Goal: Transaction & Acquisition: Purchase product/service

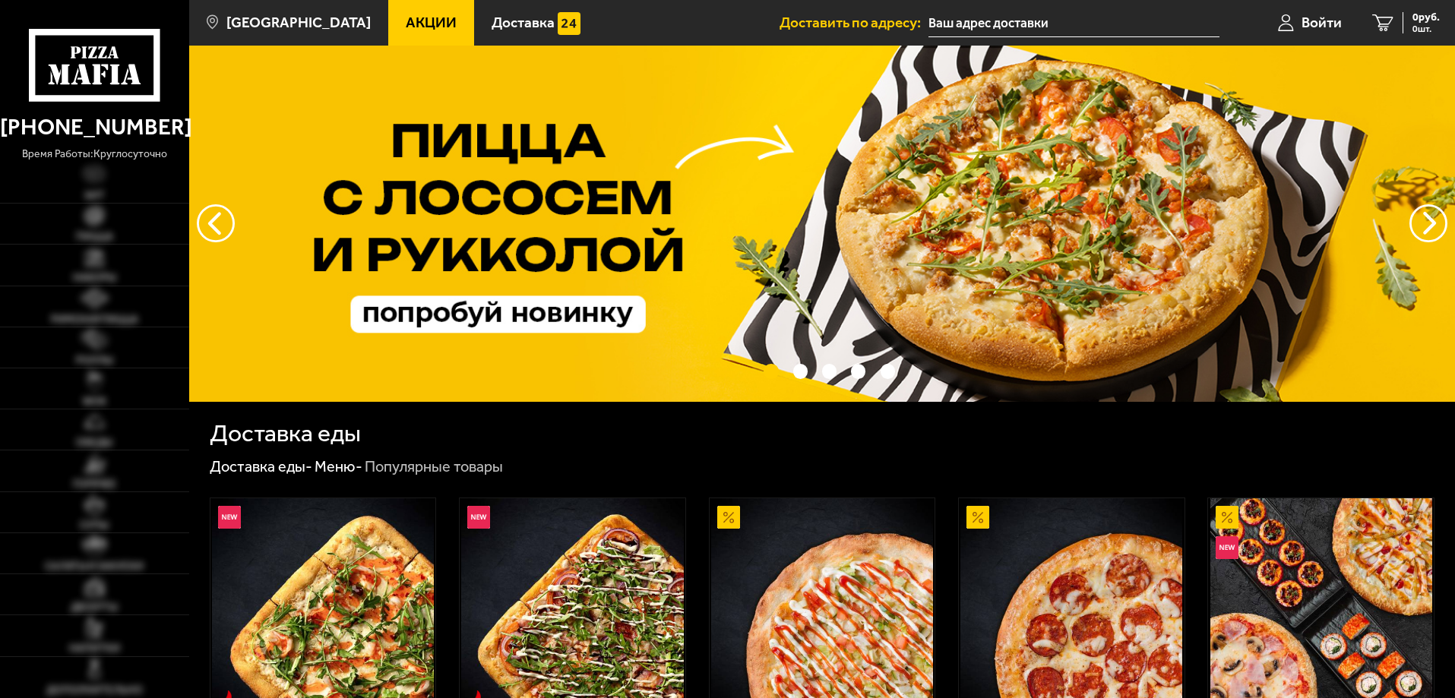
type input "1-й Верхний переулок, 10к3"
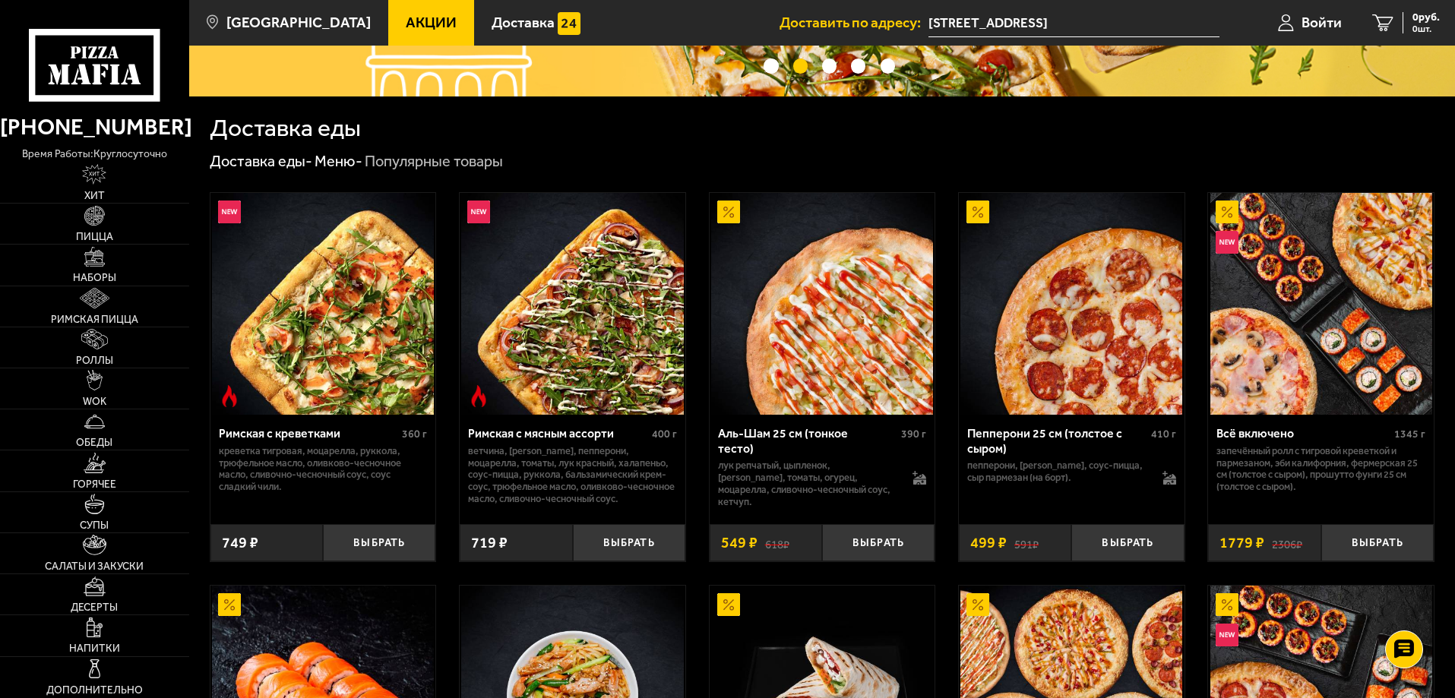
scroll to position [380, 0]
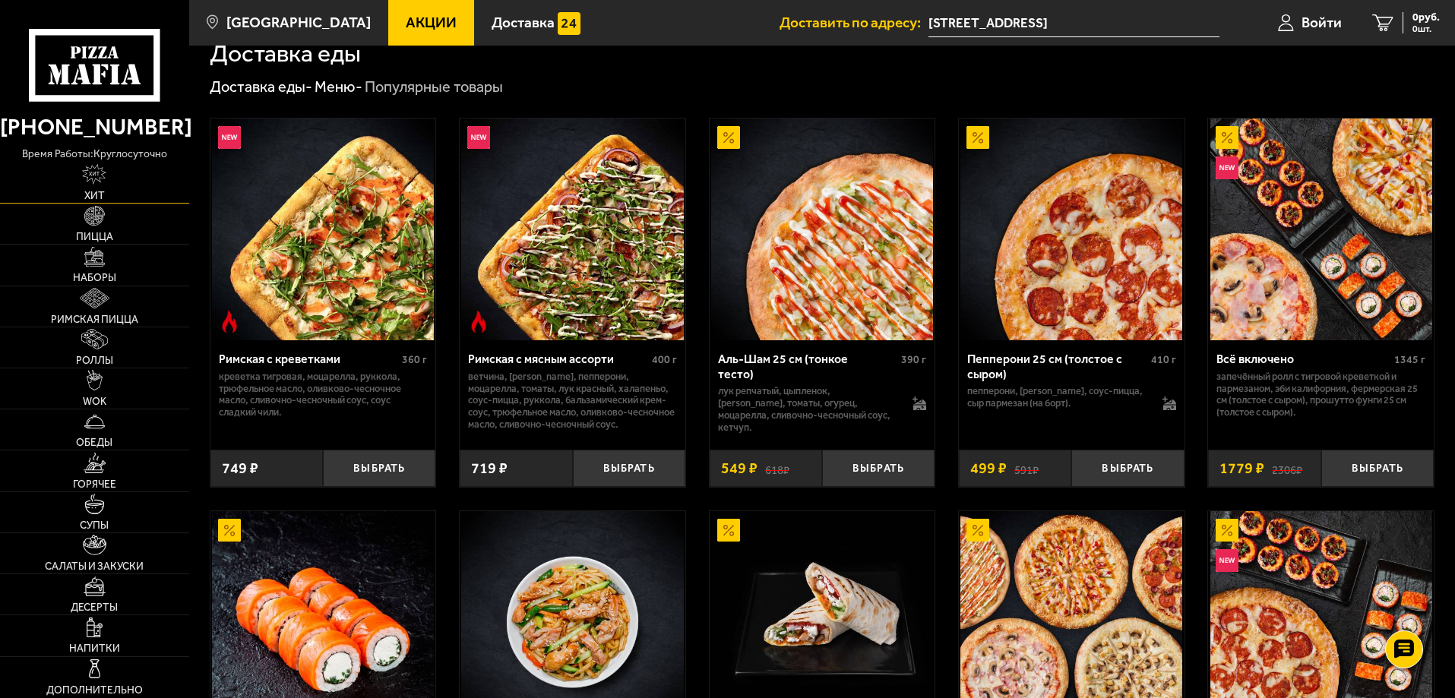
click at [103, 180] on img at bounding box center [94, 174] width 24 height 21
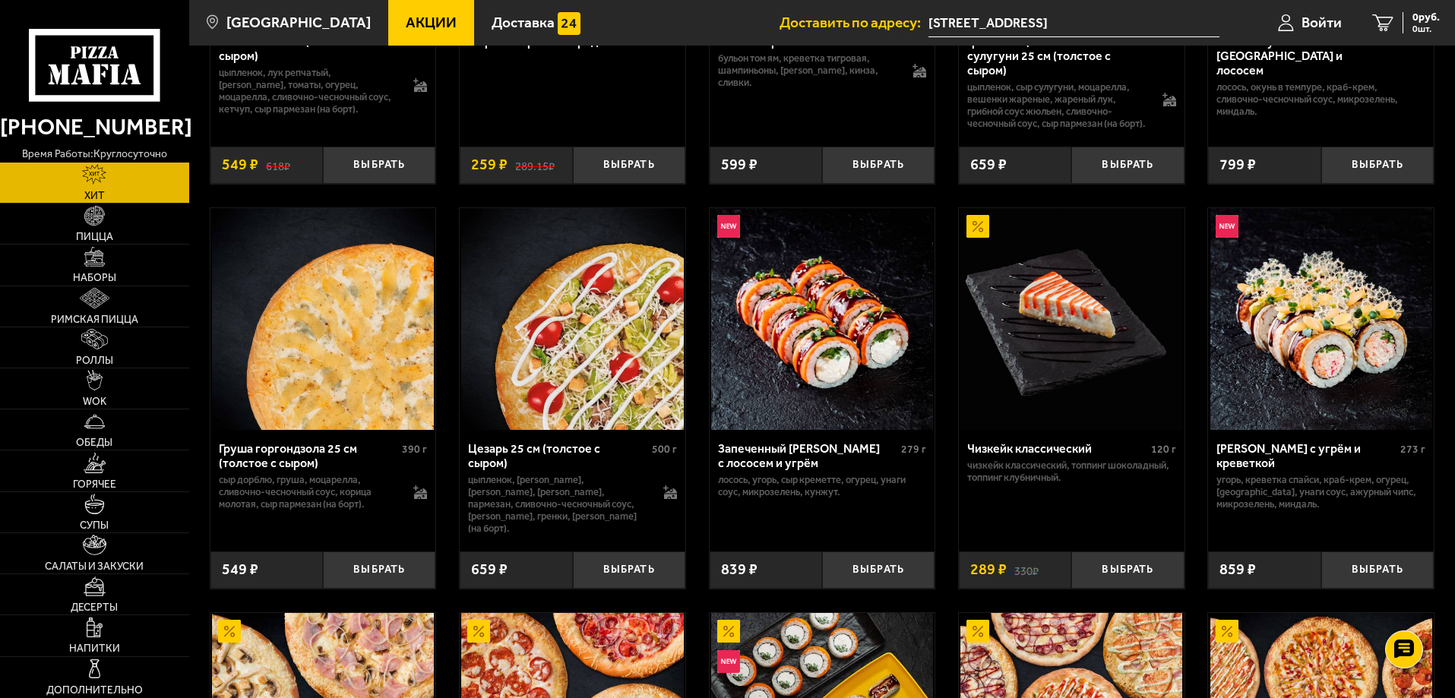
scroll to position [331, 0]
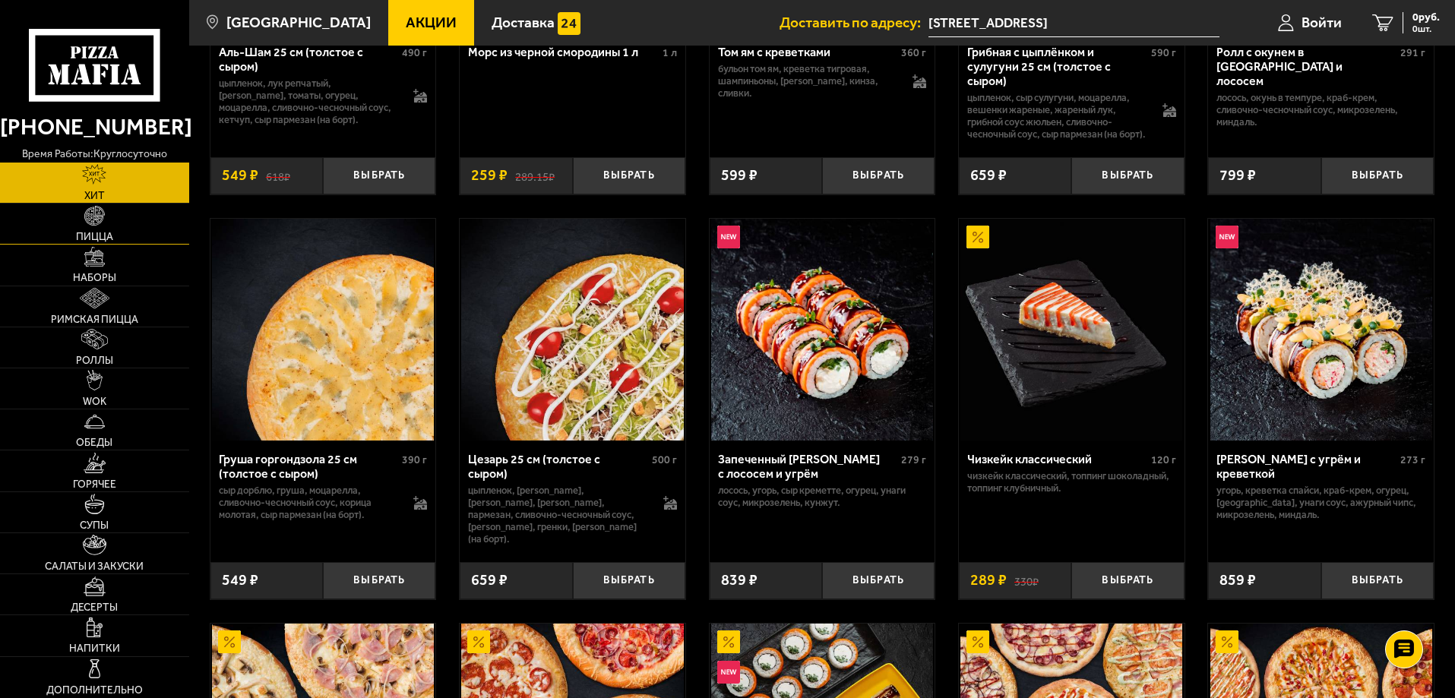
click at [94, 225] on img at bounding box center [94, 216] width 21 height 21
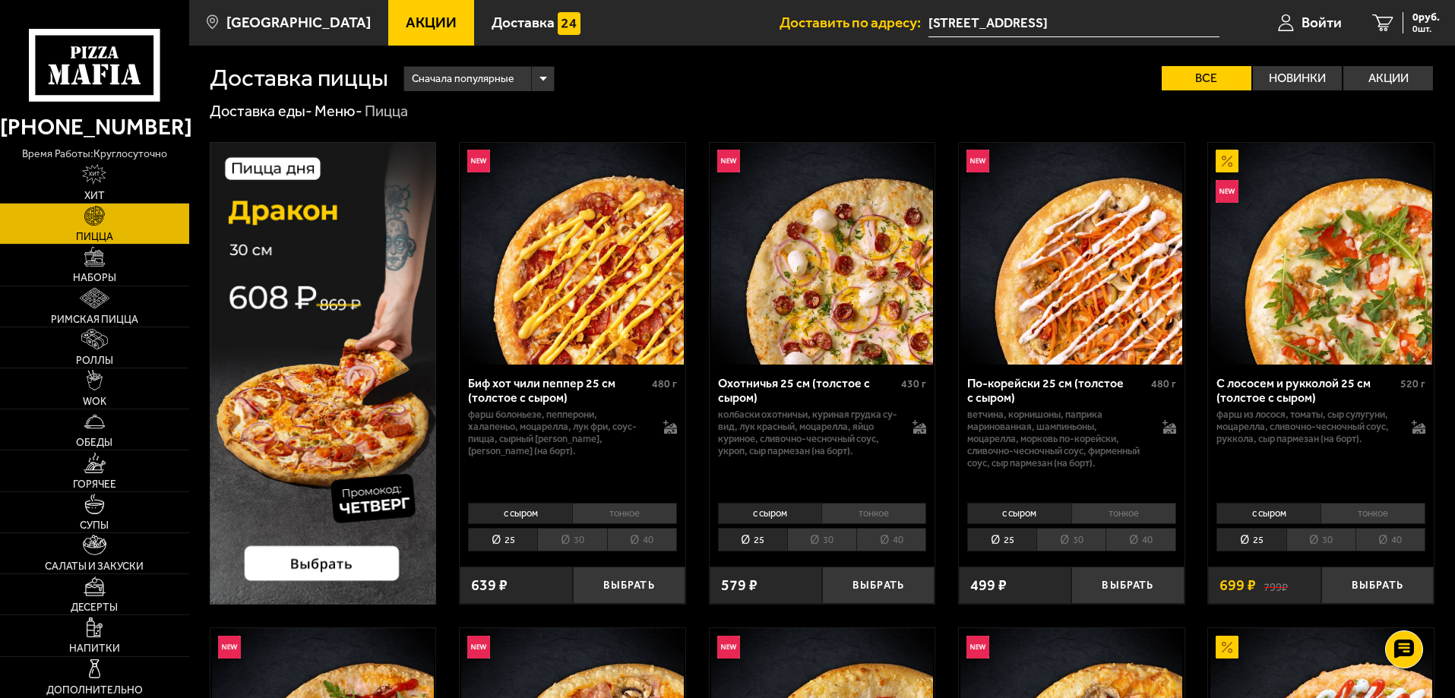
click at [624, 511] on li "тонкое" at bounding box center [624, 513] width 105 height 21
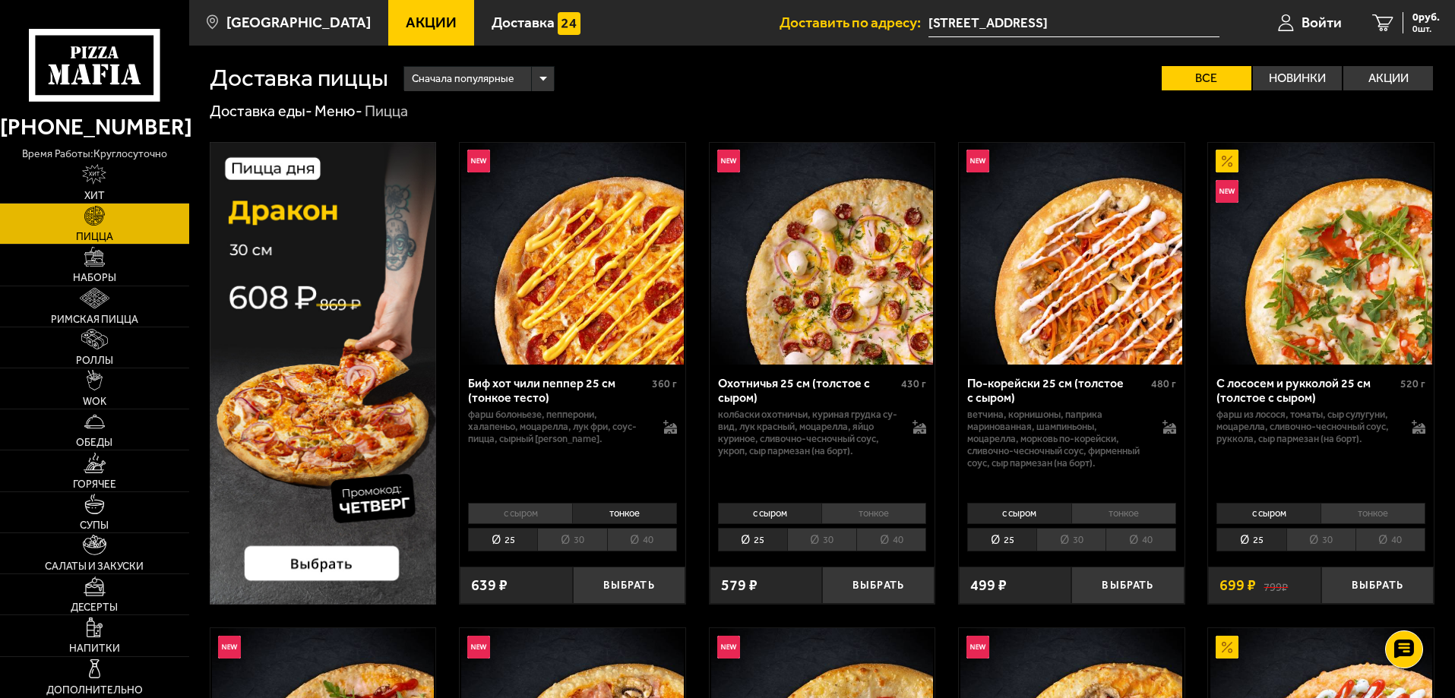
click at [523, 514] on li "с сыром" at bounding box center [520, 513] width 104 height 21
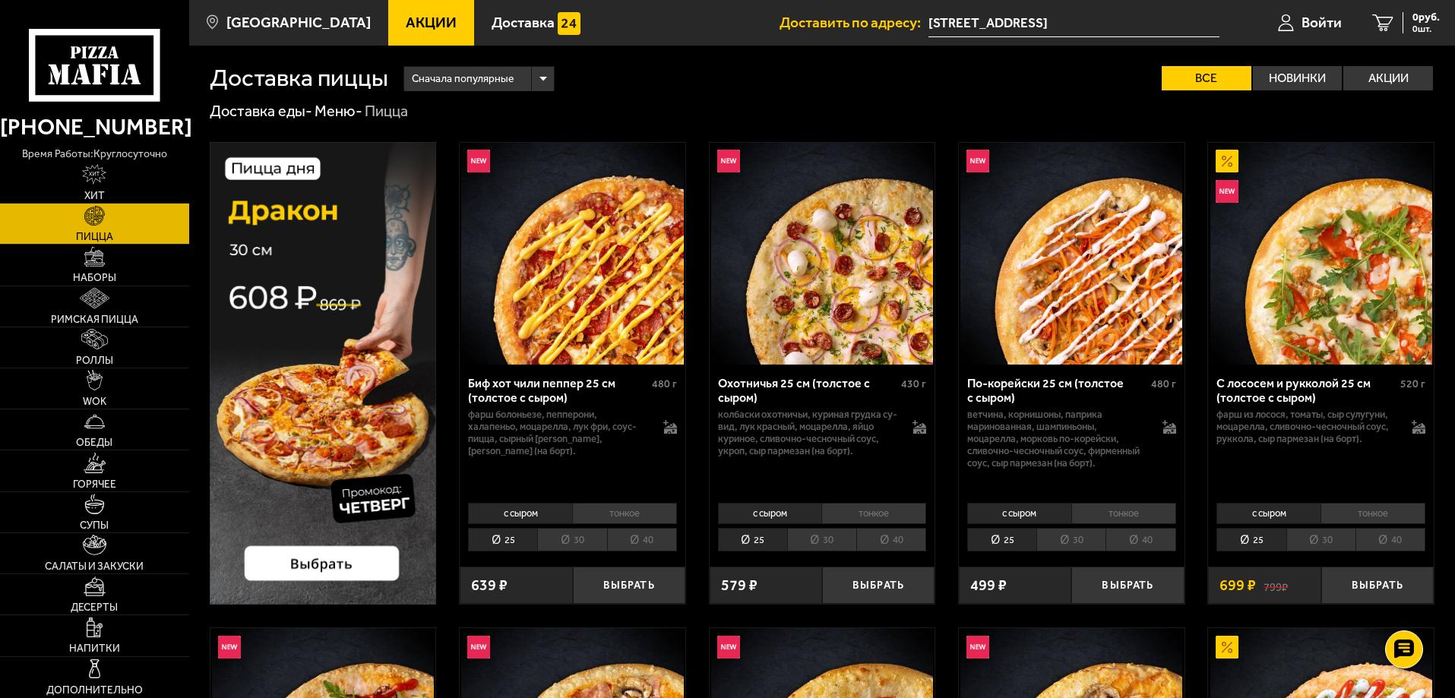
click at [635, 513] on li "тонкое" at bounding box center [624, 513] width 105 height 21
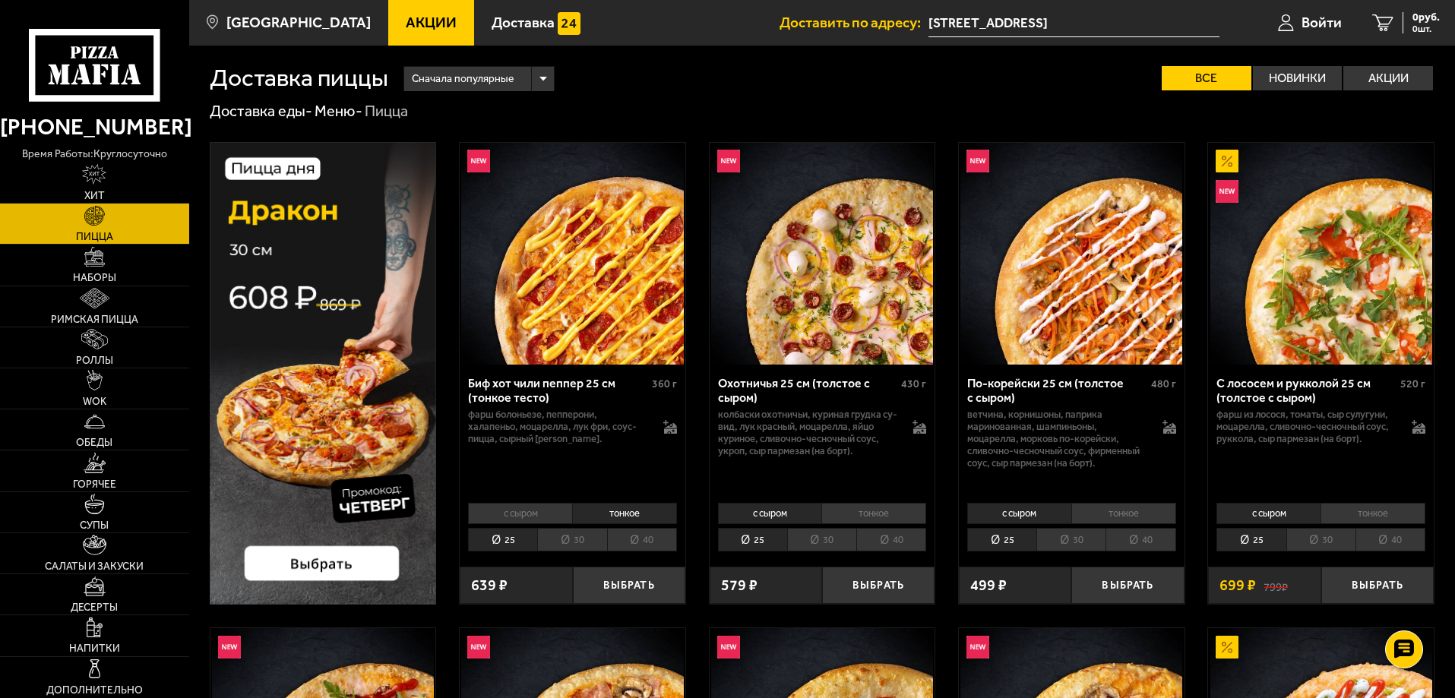
click at [576, 540] on li "30" at bounding box center [571, 540] width 69 height 24
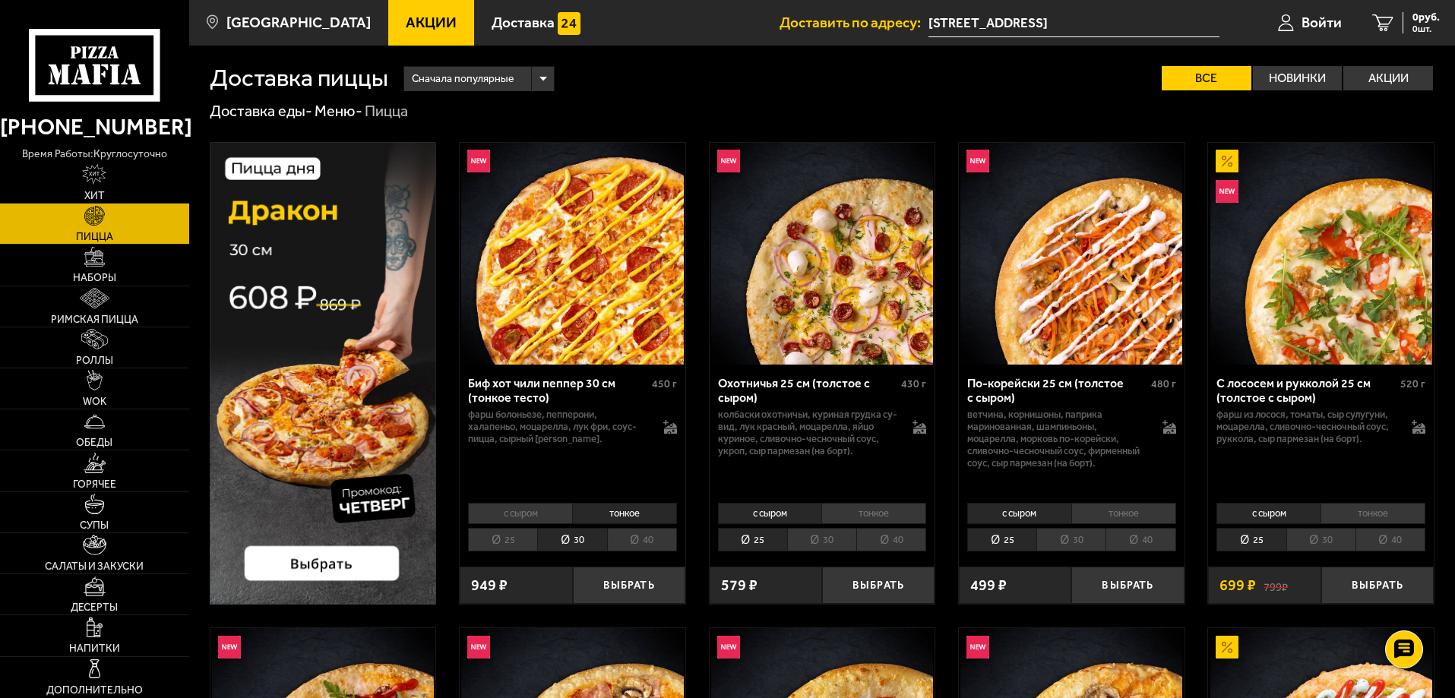
click at [640, 540] on li "40" at bounding box center [642, 540] width 70 height 24
click at [504, 539] on li "25" at bounding box center [502, 540] width 69 height 24
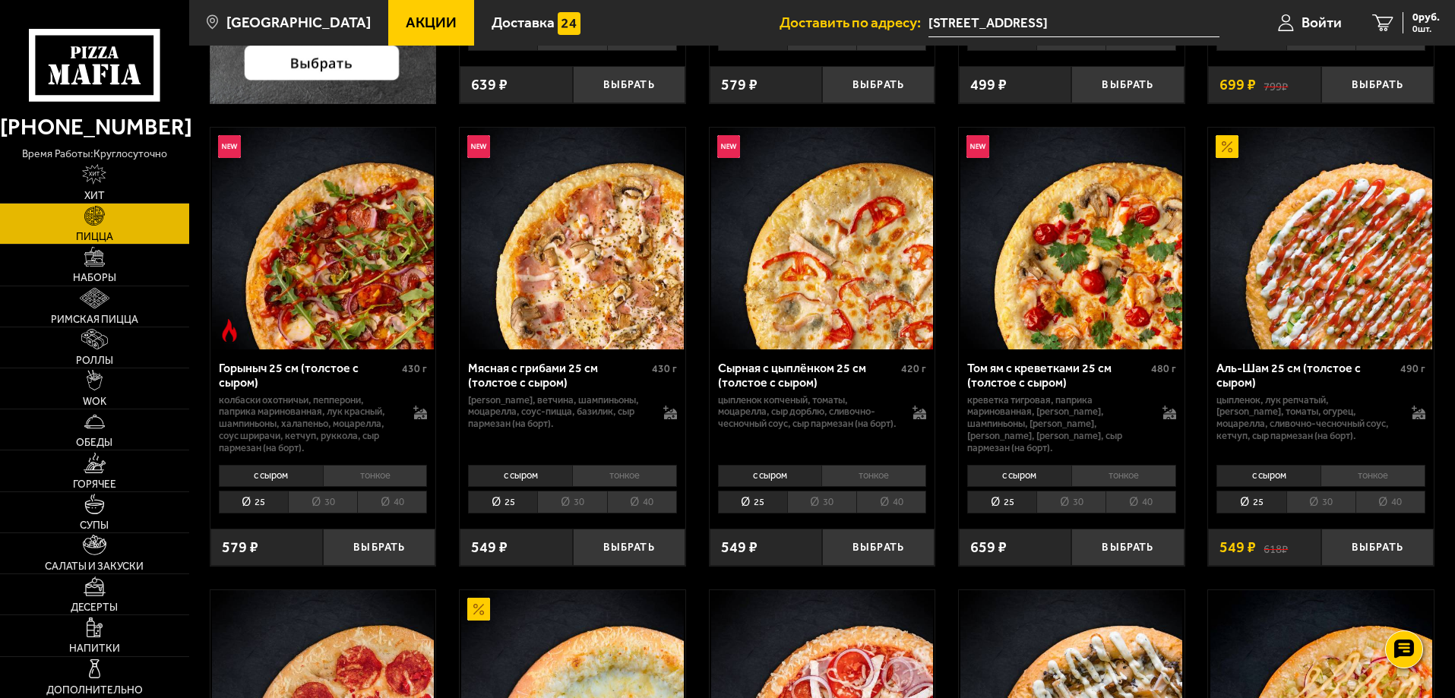
scroll to position [532, 0]
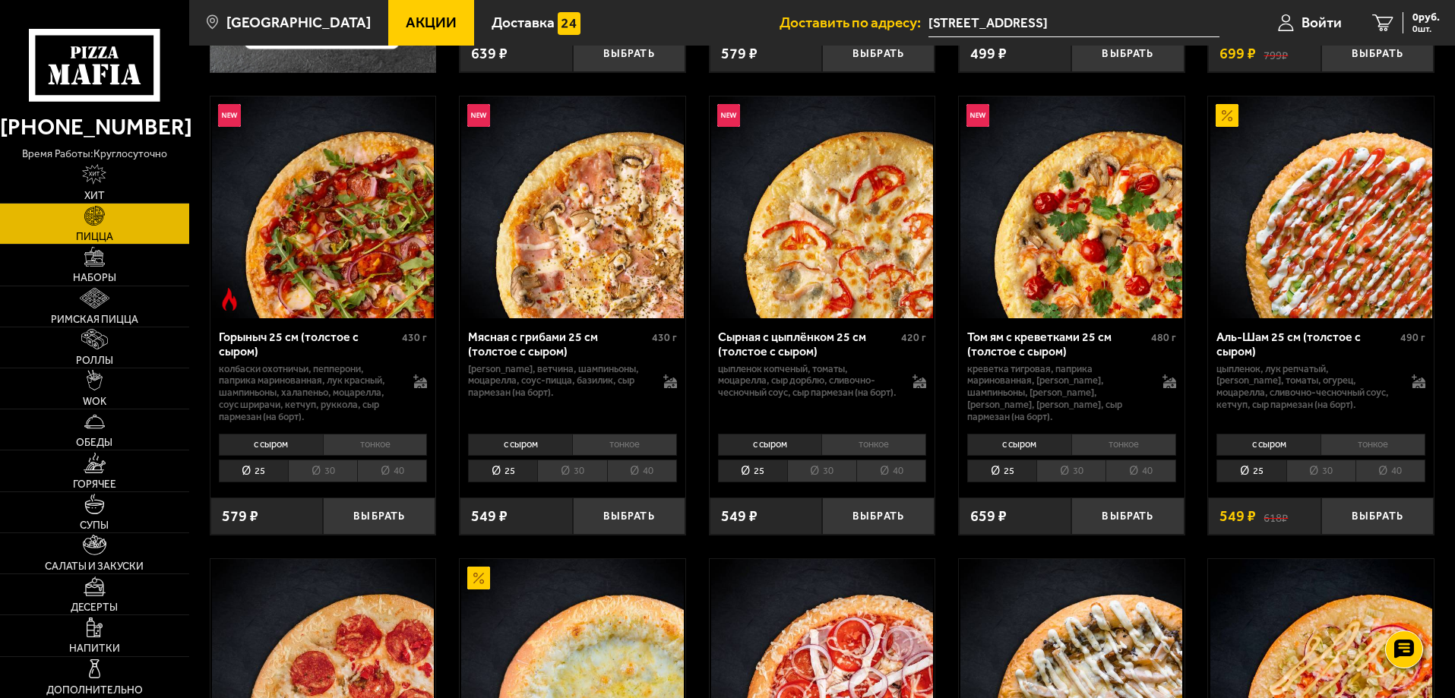
click at [1367, 446] on li "тонкое" at bounding box center [1372, 444] width 105 height 21
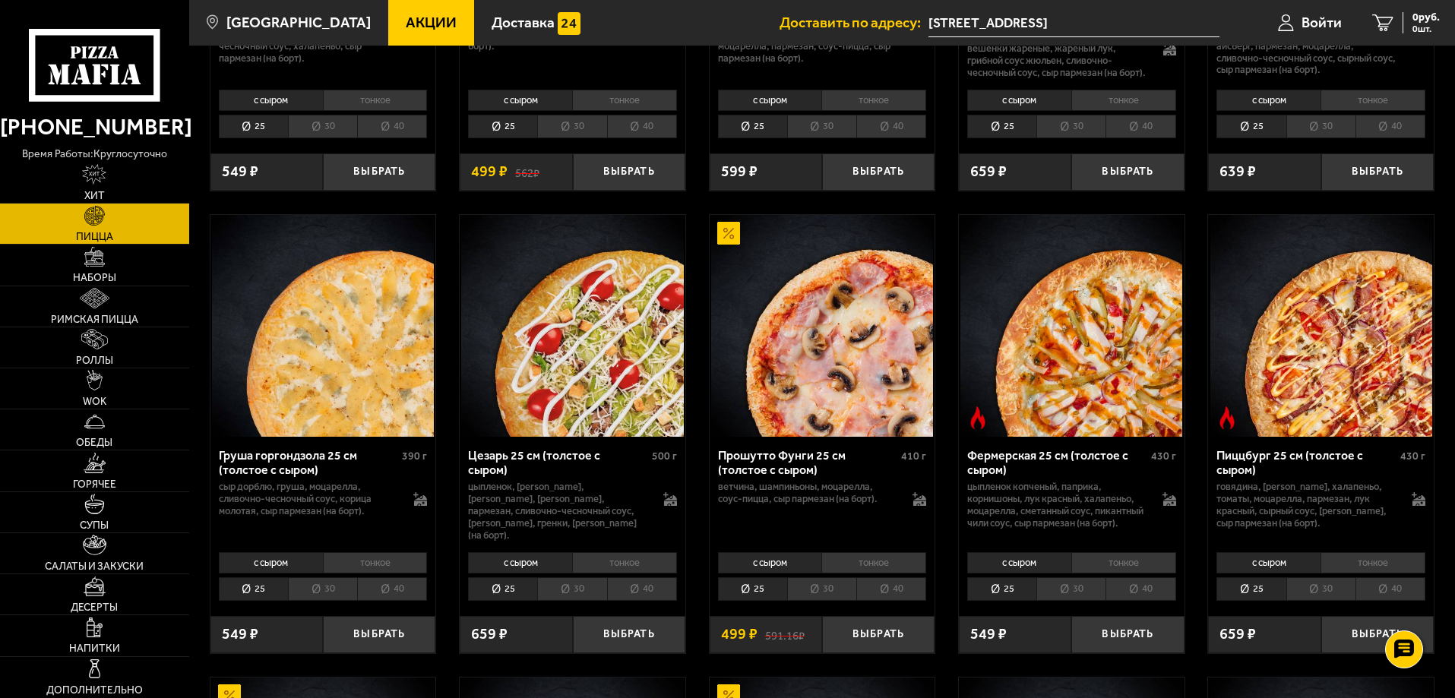
scroll to position [1443, 0]
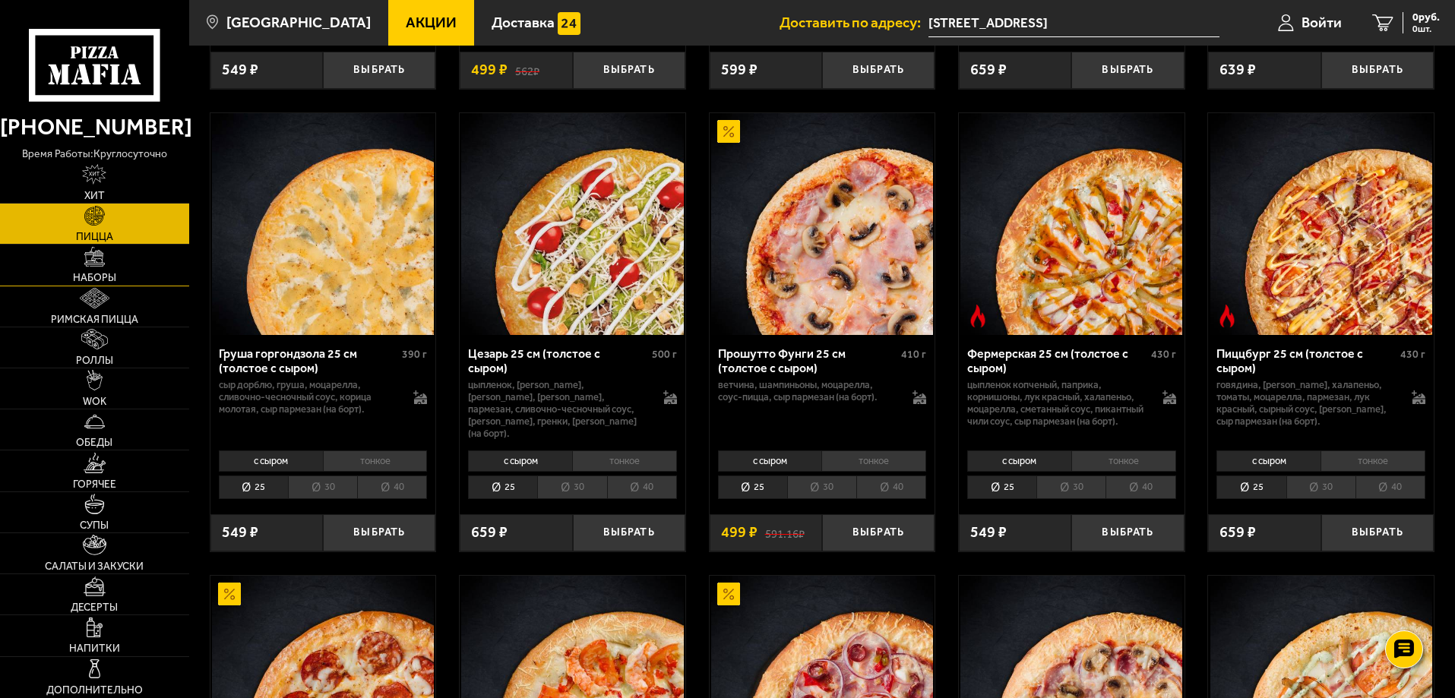
click at [99, 267] on link "Наборы" at bounding box center [94, 265] width 189 height 40
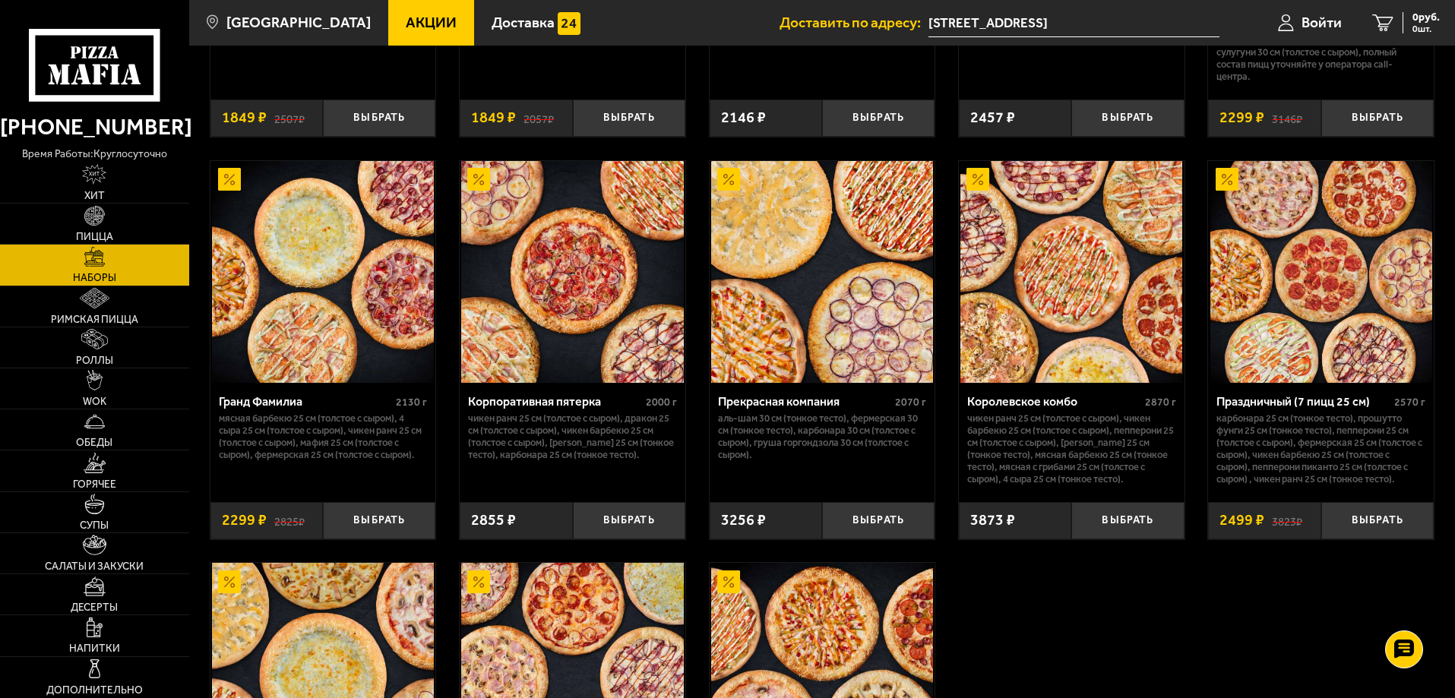
scroll to position [1899, 0]
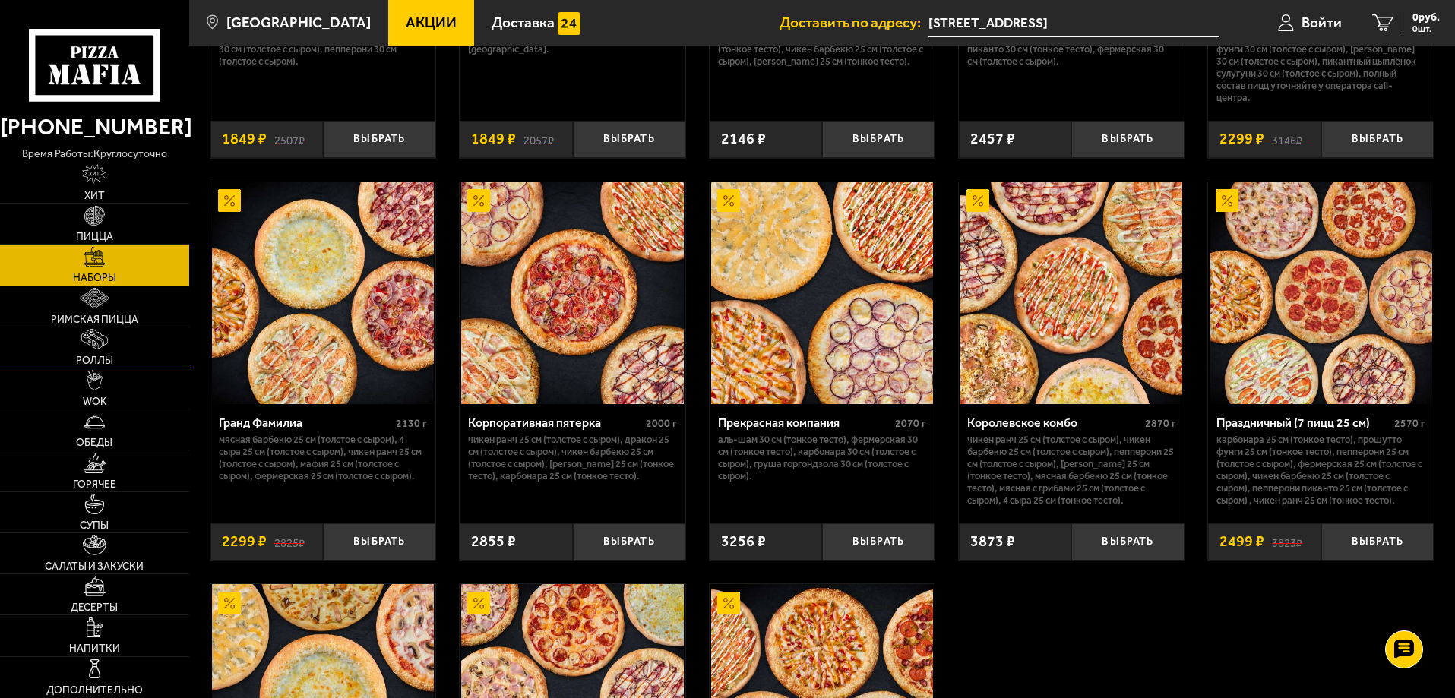
click at [94, 346] on img at bounding box center [94, 339] width 26 height 21
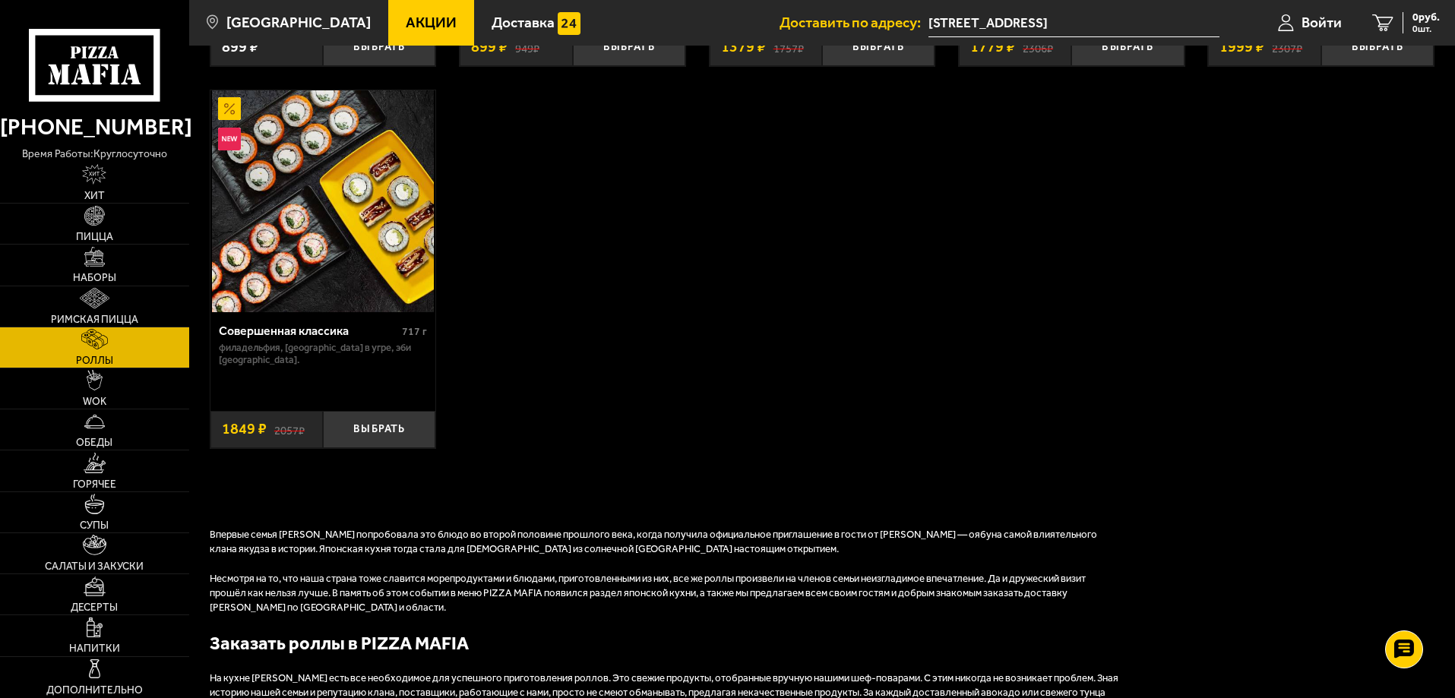
scroll to position [1291, 0]
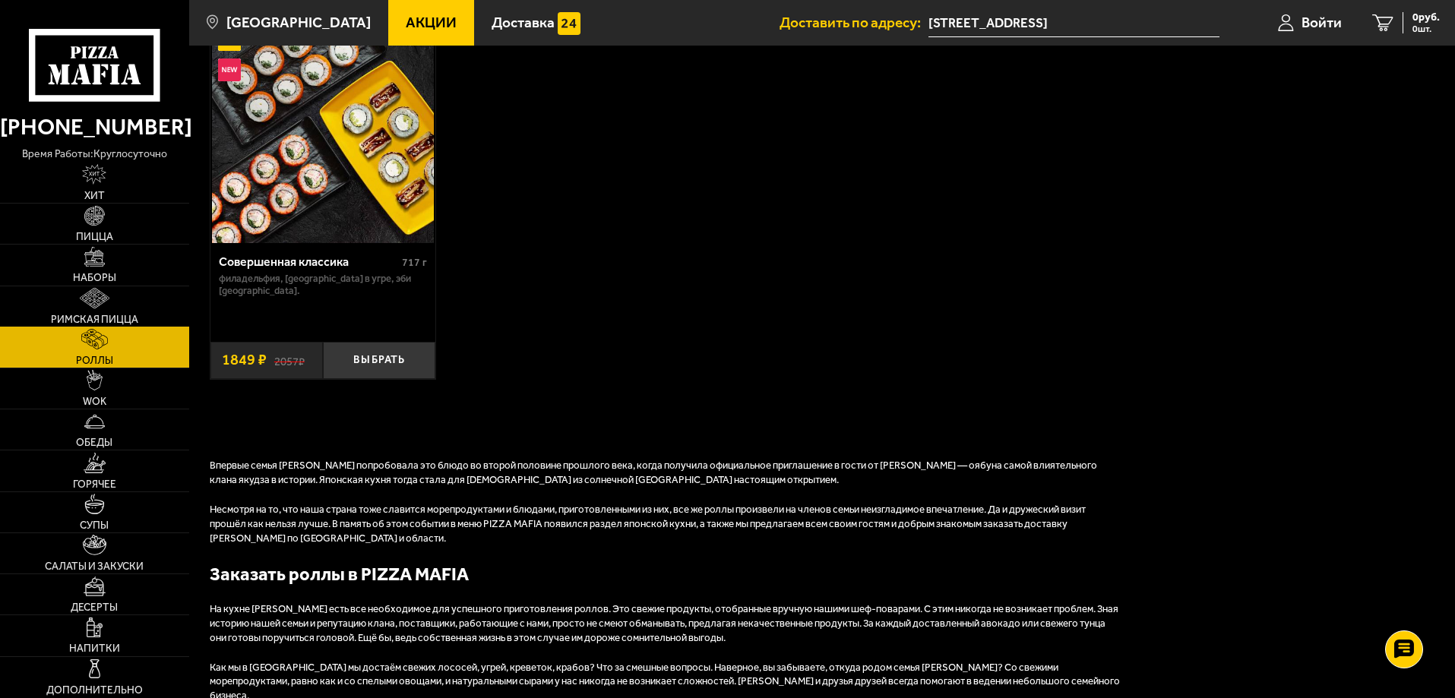
click at [97, 307] on img at bounding box center [94, 298] width 29 height 21
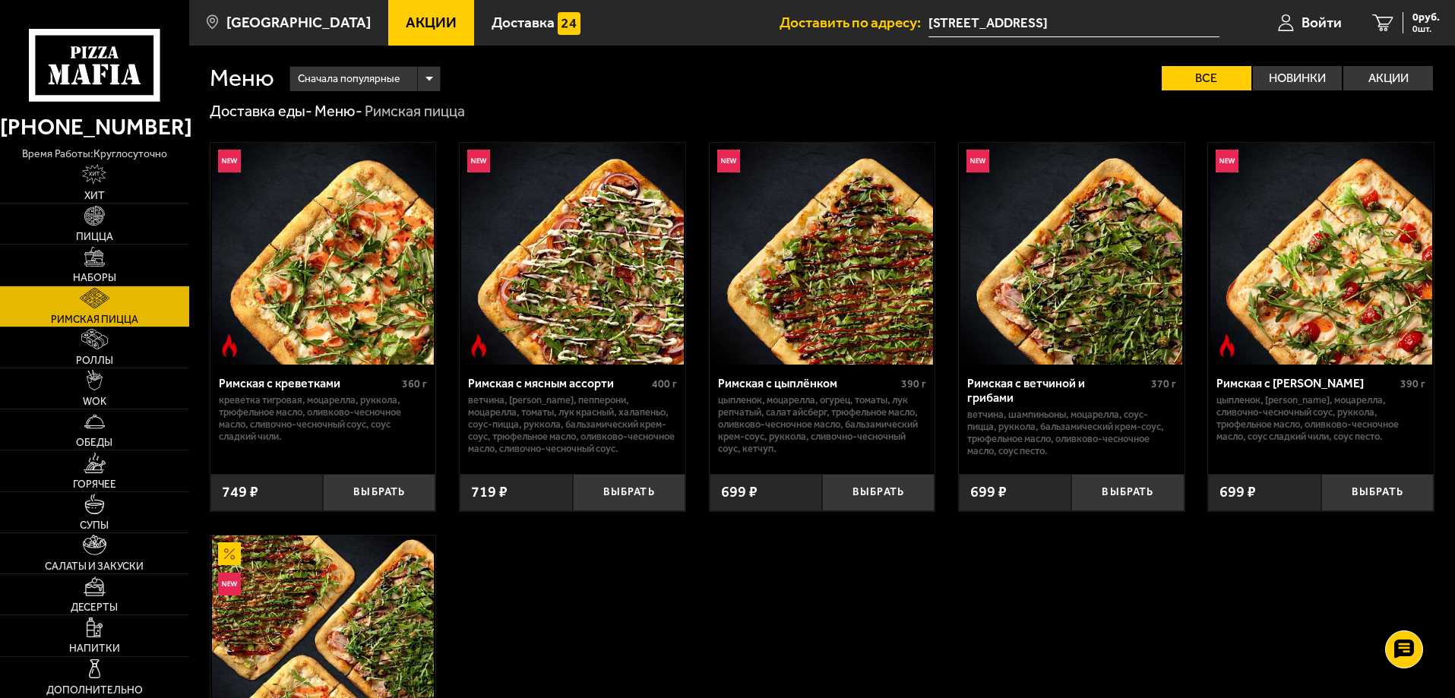
click at [1103, 25] on input "1-й Верхний переулок, 10к3" at bounding box center [1073, 23] width 291 height 28
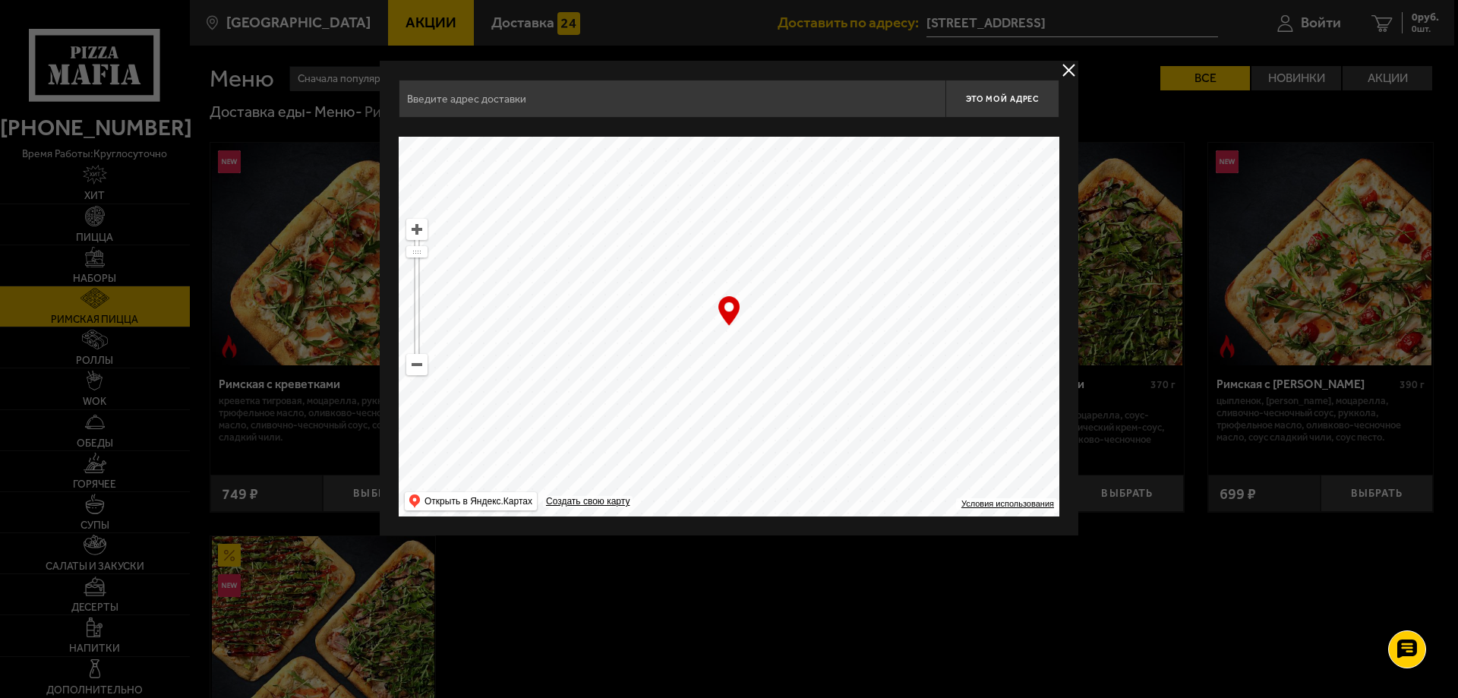
type input "1-й Верхний переулок, 10к3"
click at [1066, 67] on button "delivery type" at bounding box center [1069, 70] width 19 height 19
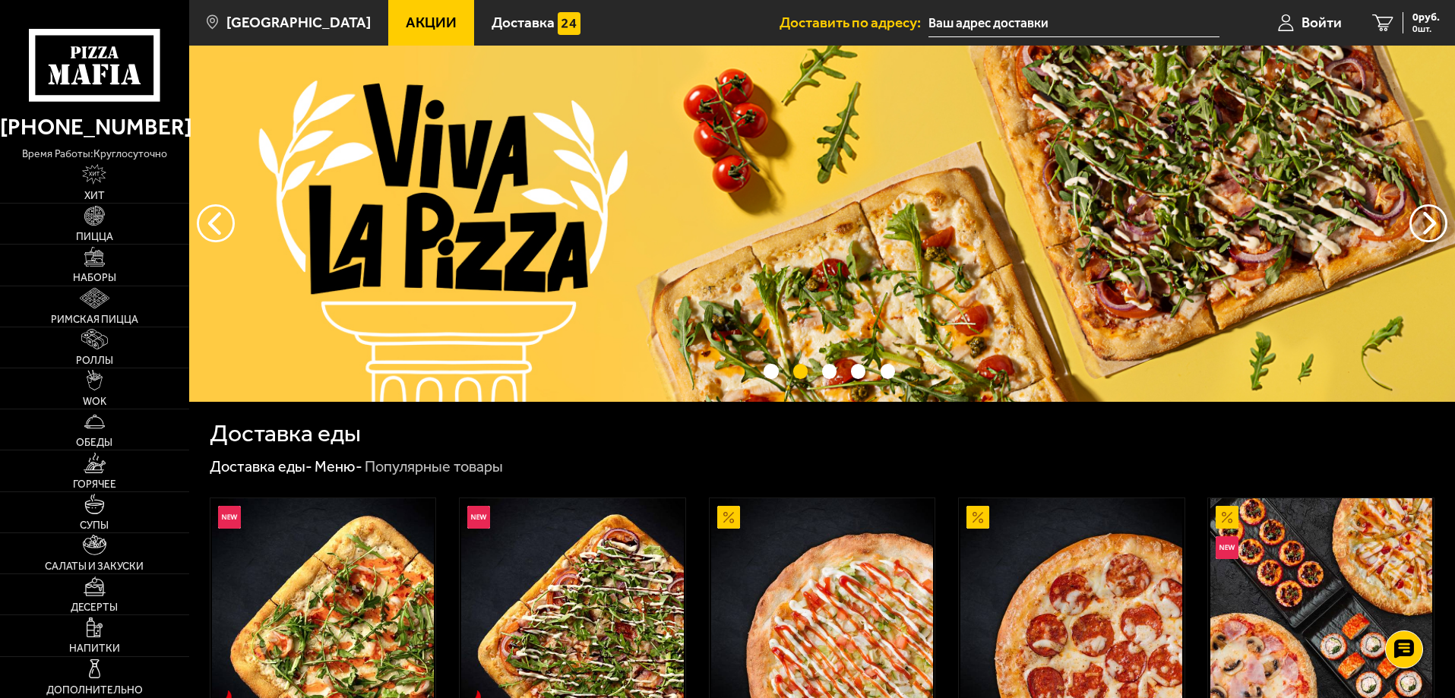
click at [1059, 224] on img at bounding box center [821, 224] width 1265 height 356
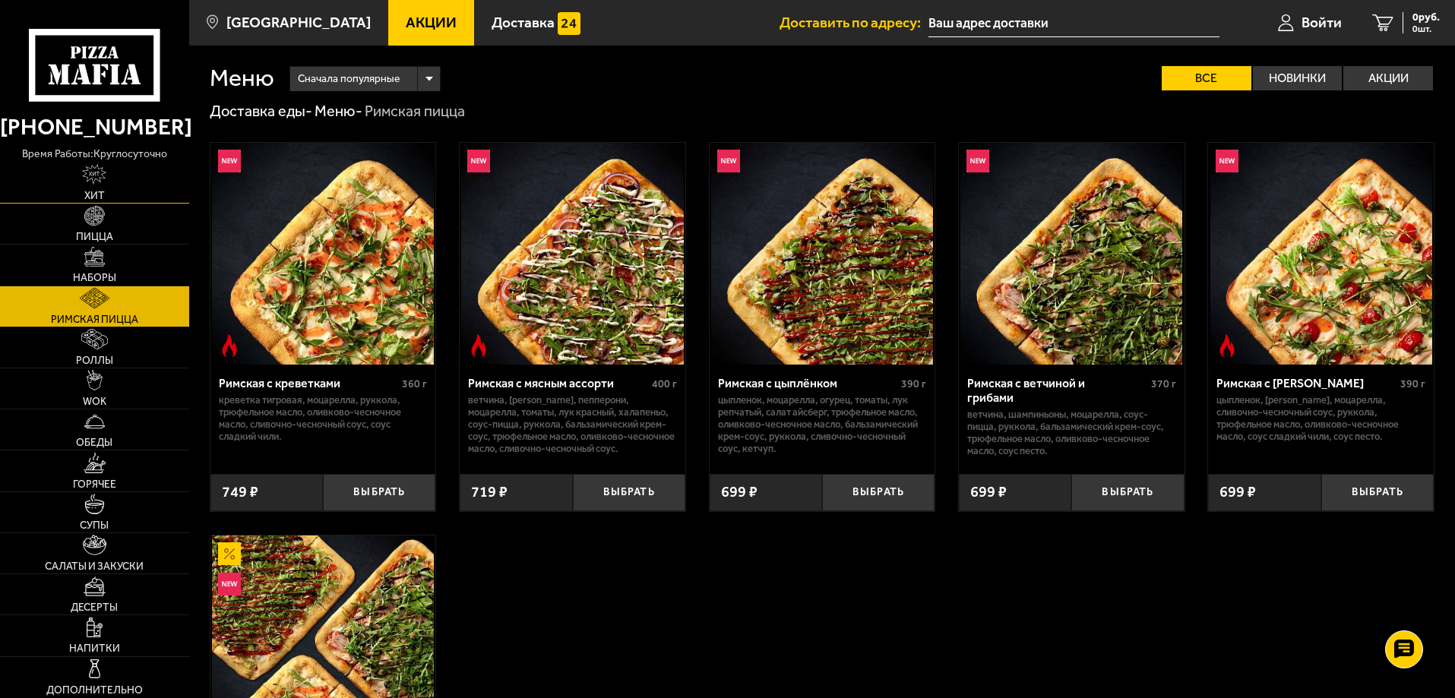
click at [102, 182] on img at bounding box center [94, 174] width 24 height 21
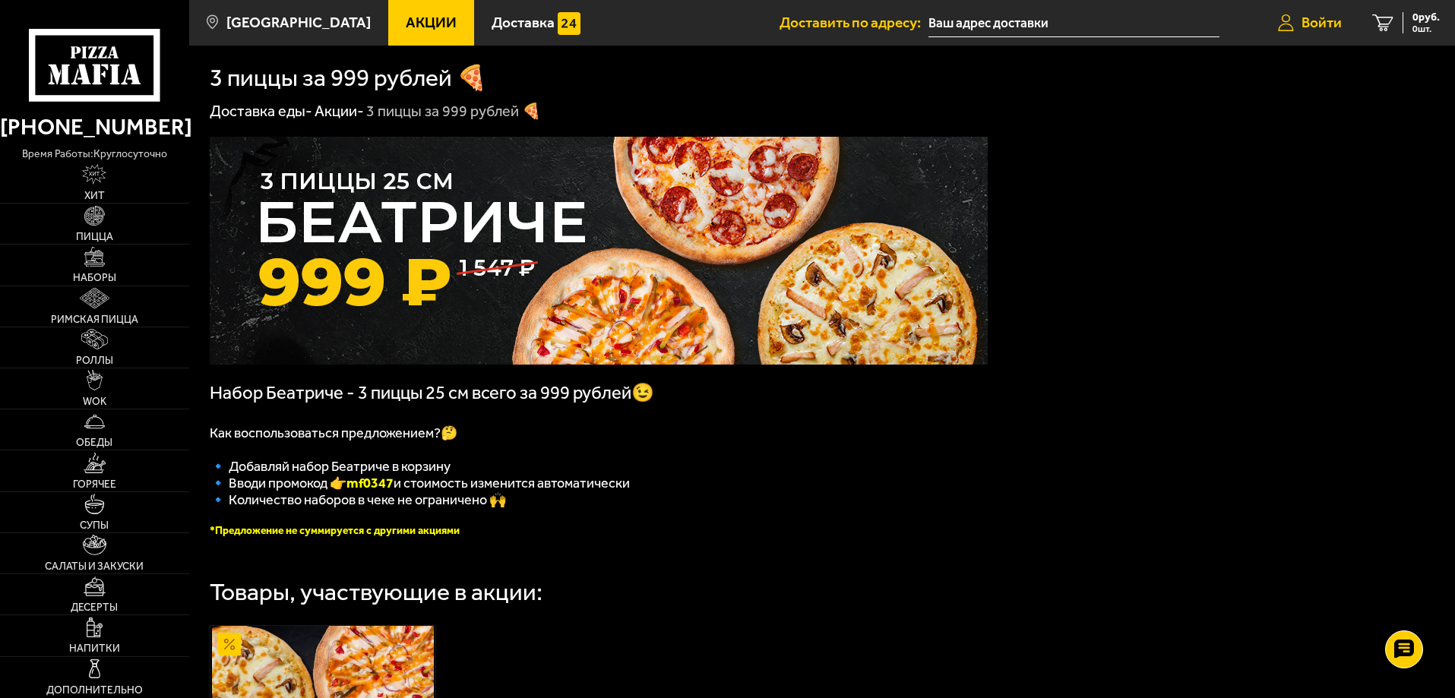
click at [1323, 22] on span "Войти" at bounding box center [1321, 22] width 40 height 14
